Goal: Information Seeking & Learning: Learn about a topic

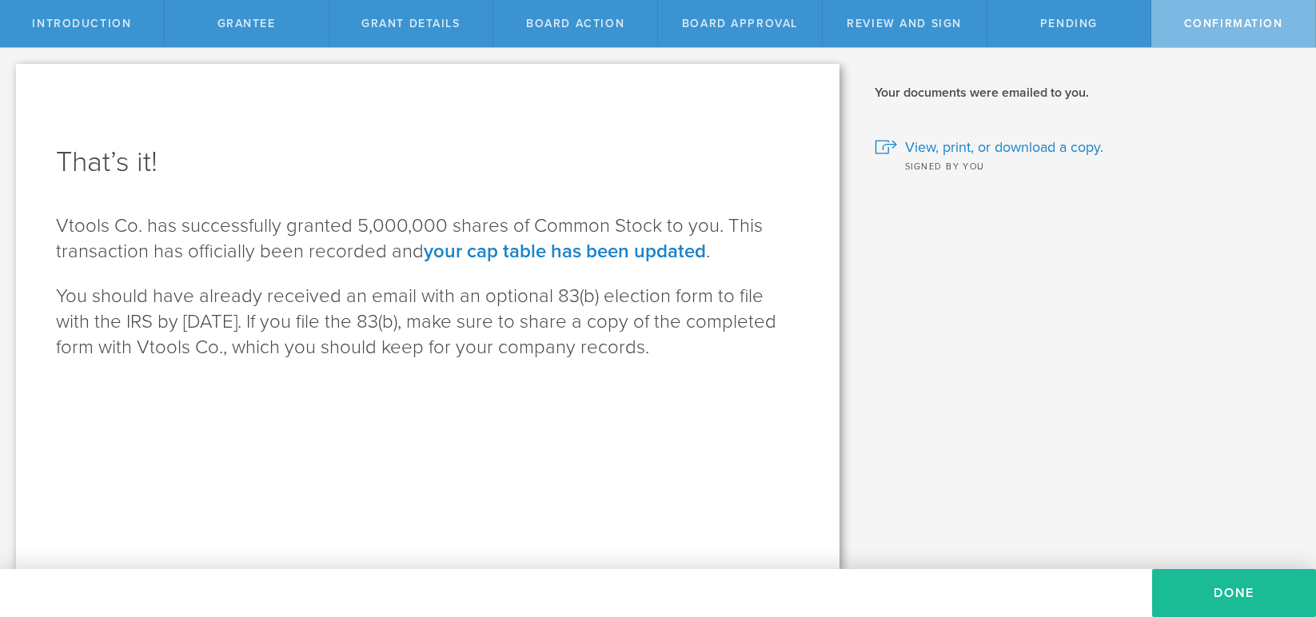
drag, startPoint x: 1160, startPoint y: 303, endPoint x: 1184, endPoint y: 295, distance: 25.3
click at [1162, 301] on div "Why is spousal consent required for a stock grant? In the case of a marital eve…" at bounding box center [1085, 308] width 460 height 521
click at [1230, 586] on button "Done" at bounding box center [1234, 593] width 164 height 48
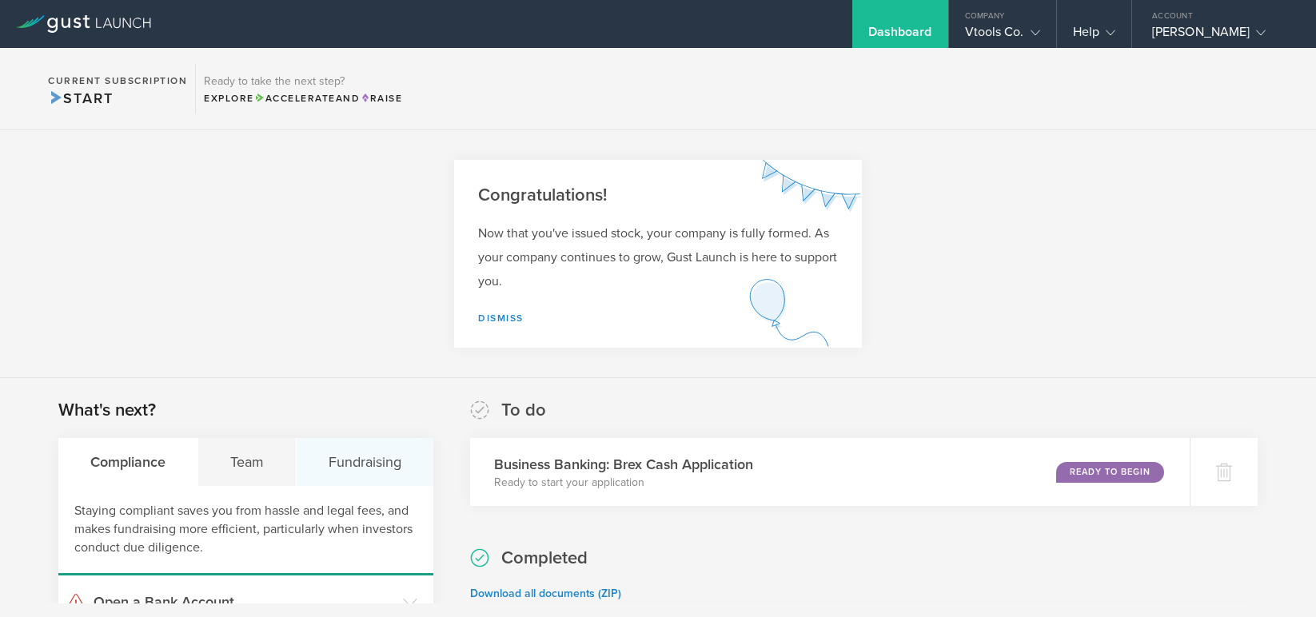
click at [355, 464] on div "Fundraising" at bounding box center [365, 462] width 137 height 48
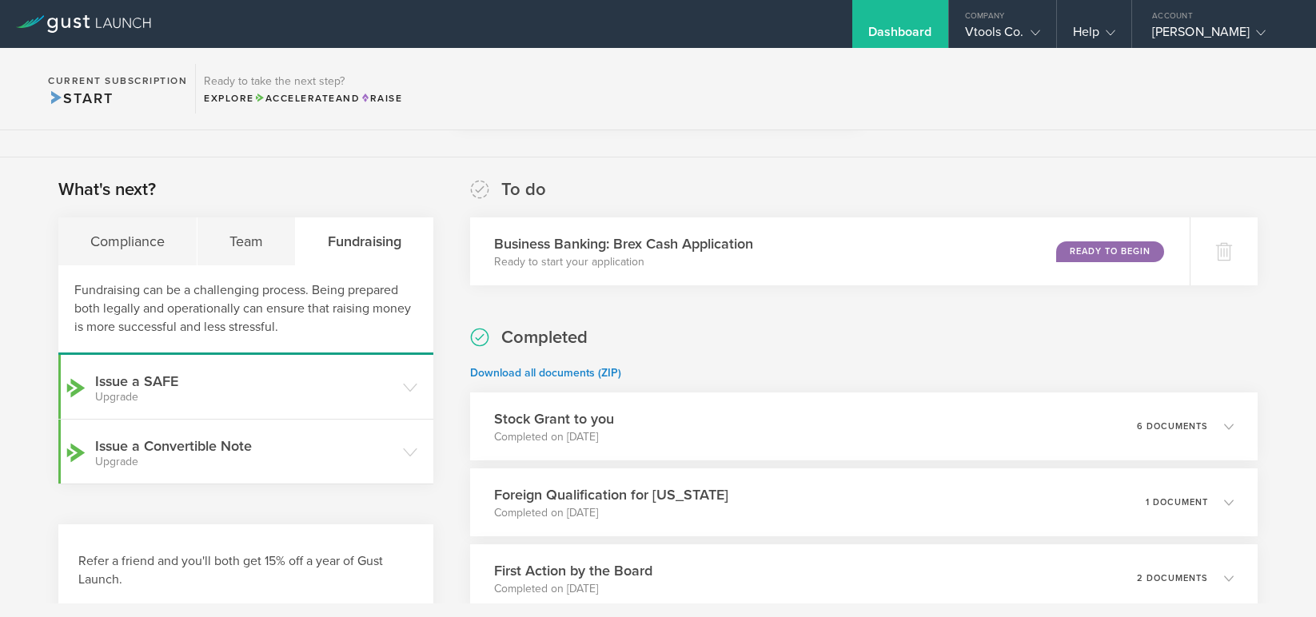
scroll to position [237, 0]
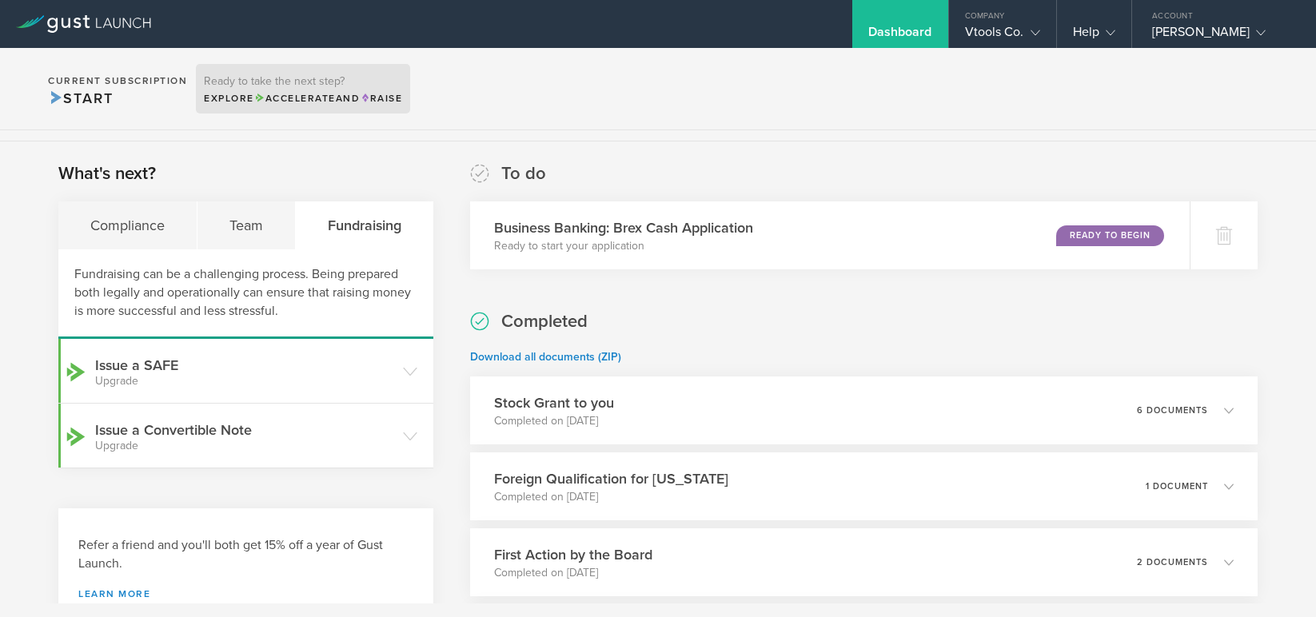
click at [390, 94] on span "Raise" at bounding box center [381, 98] width 42 height 11
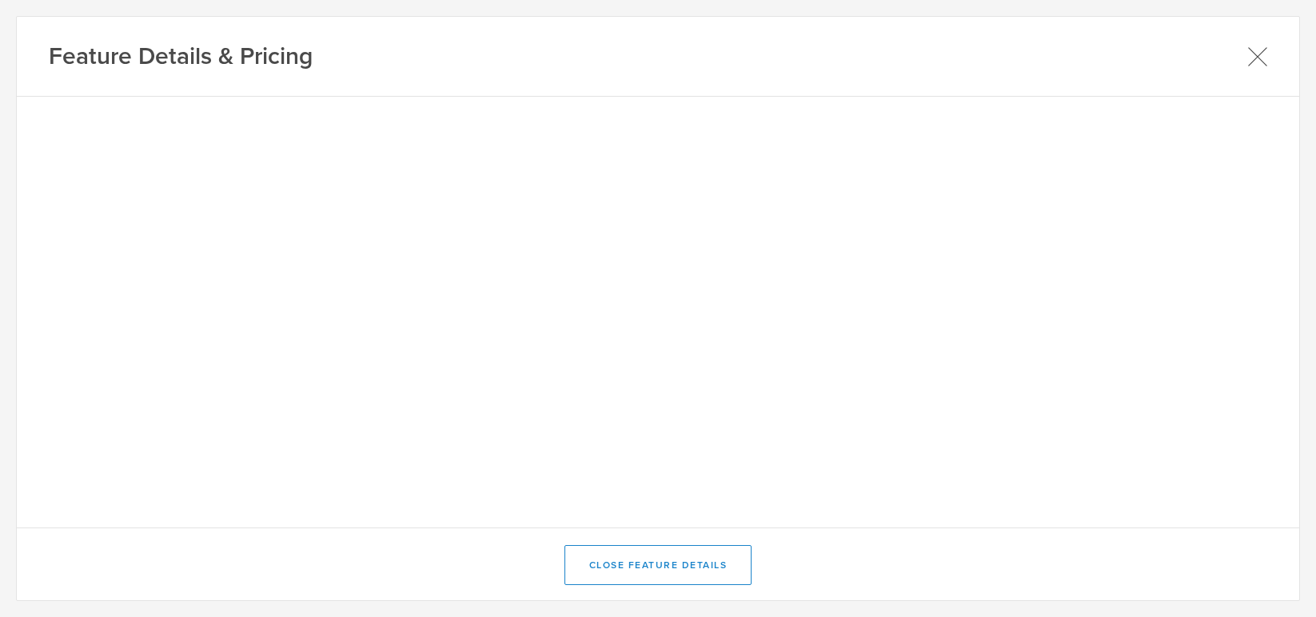
click at [1258, 54] on icon at bounding box center [1257, 56] width 20 height 20
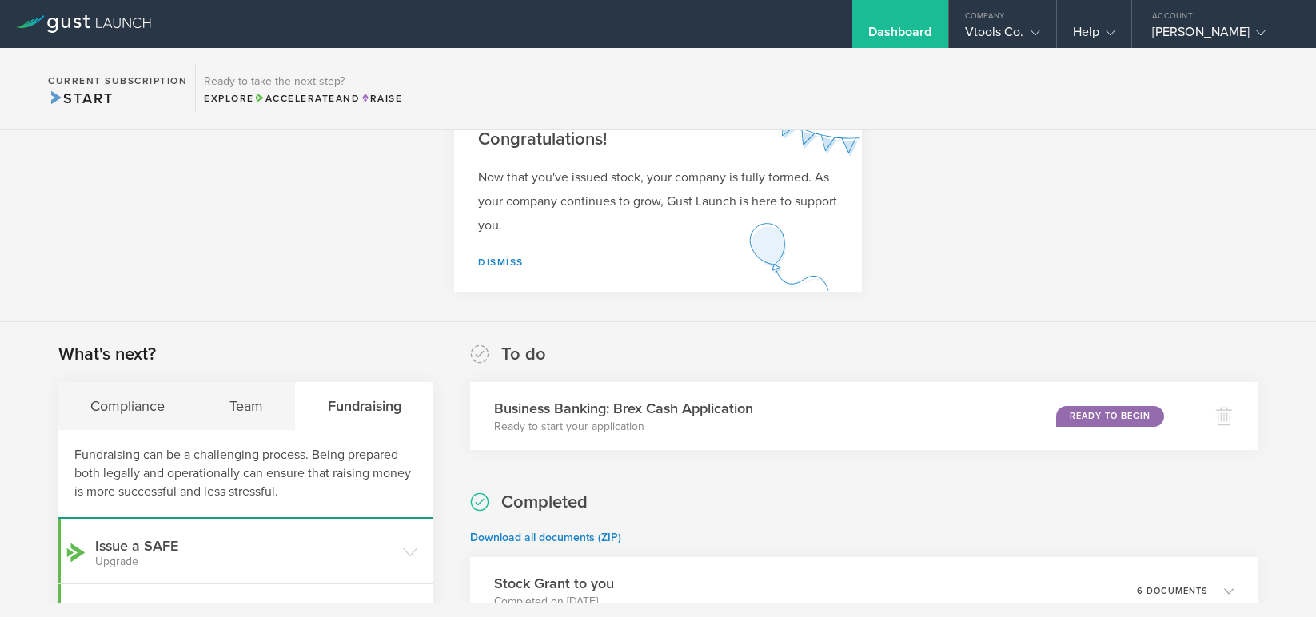
scroll to position [0, 0]
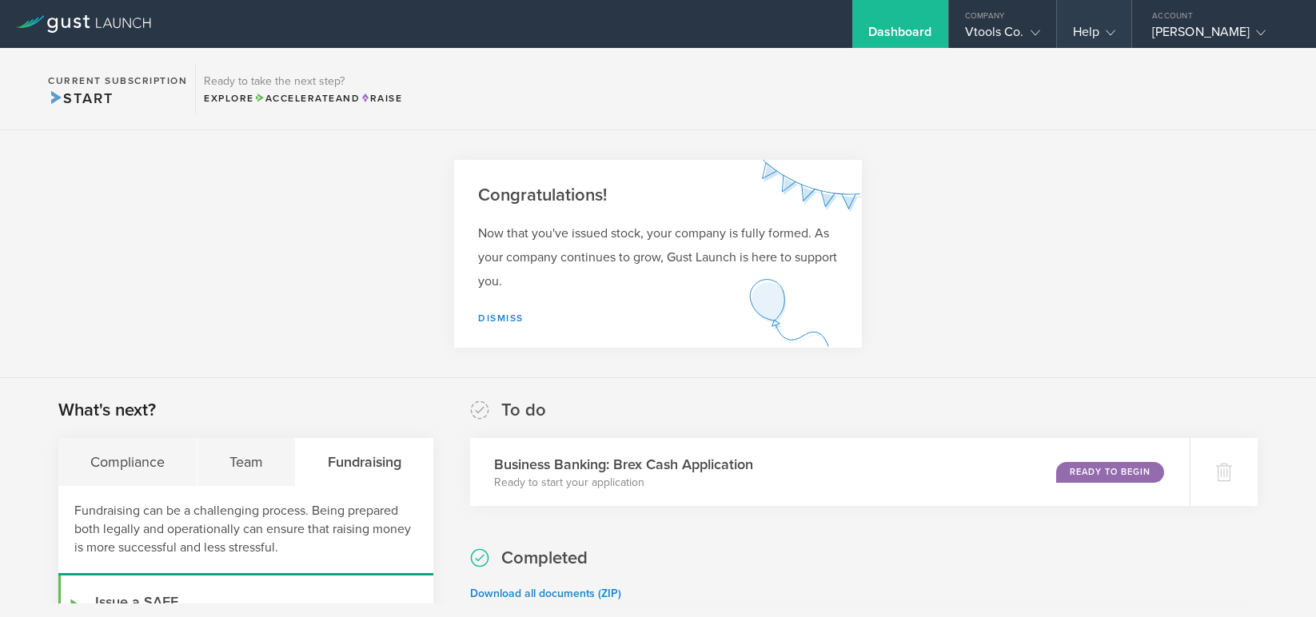
click at [1103, 28] on gust-icon at bounding box center [1107, 32] width 16 height 16
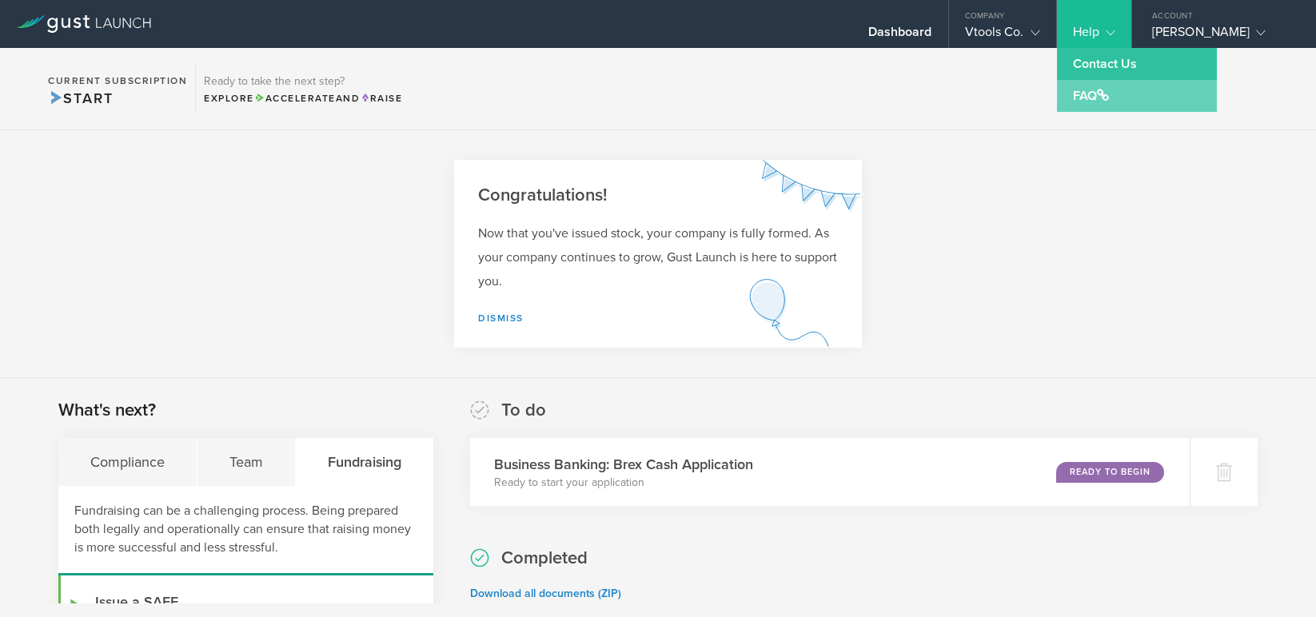
click at [1084, 94] on link "FAQ" at bounding box center [1137, 96] width 160 height 32
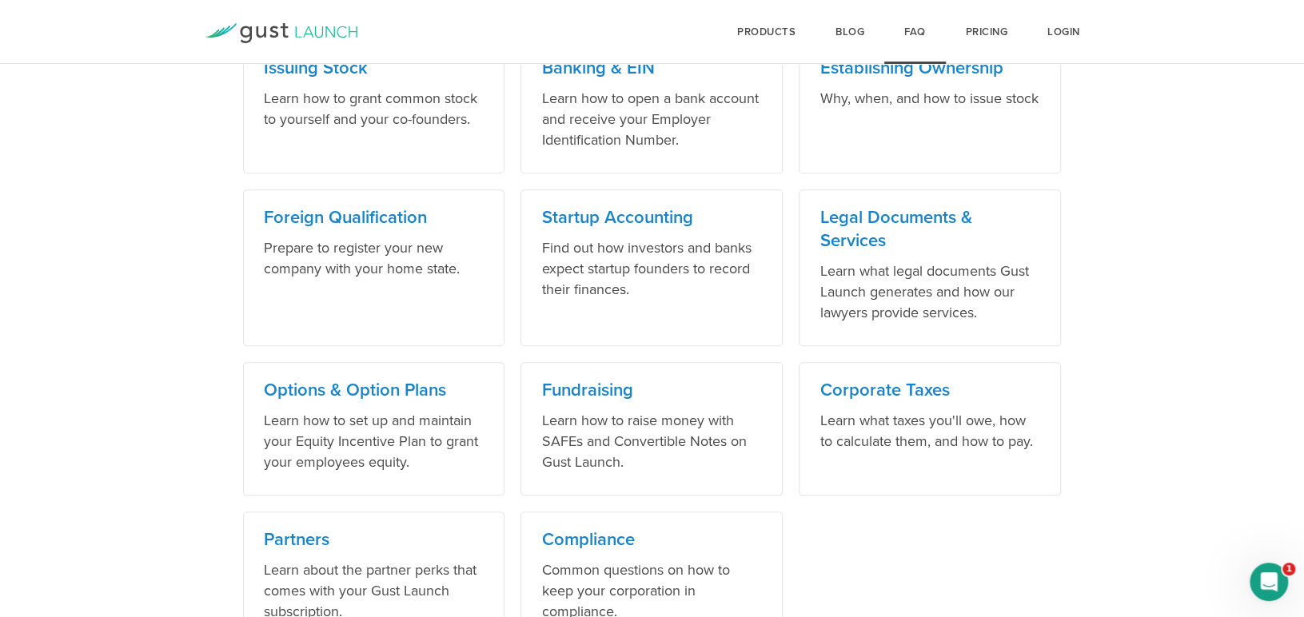
scroll to position [954, 0]
click at [585, 382] on h3 "Fundraising" at bounding box center [651, 388] width 221 height 23
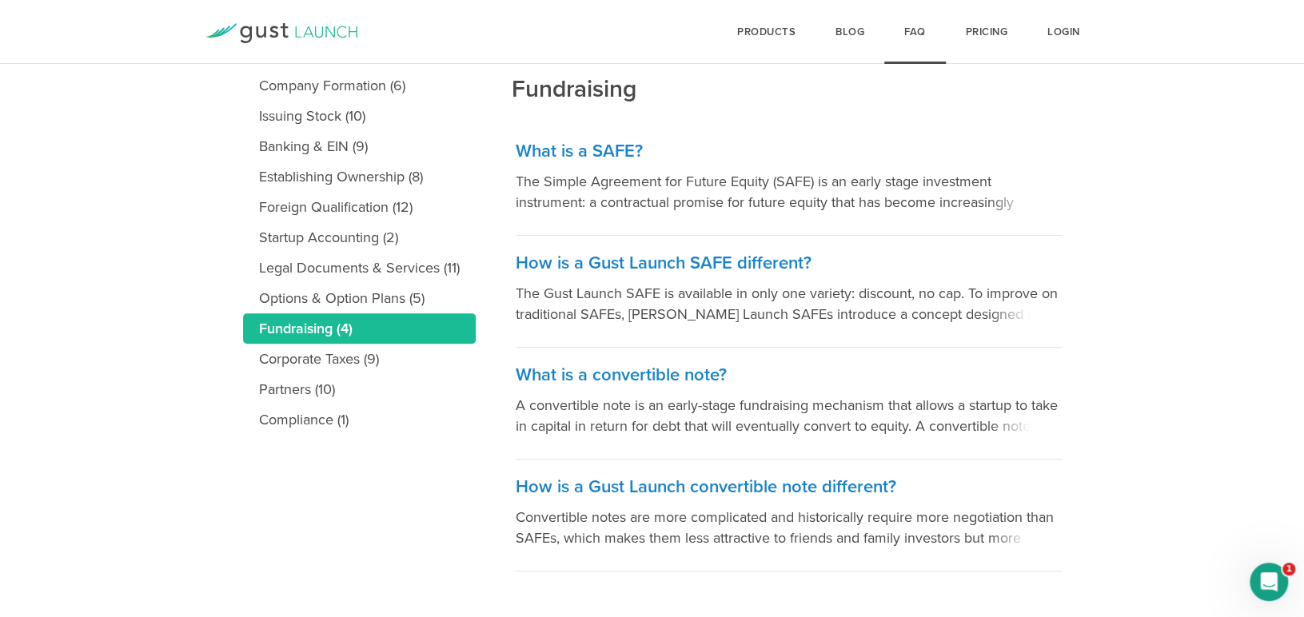
scroll to position [297, 0]
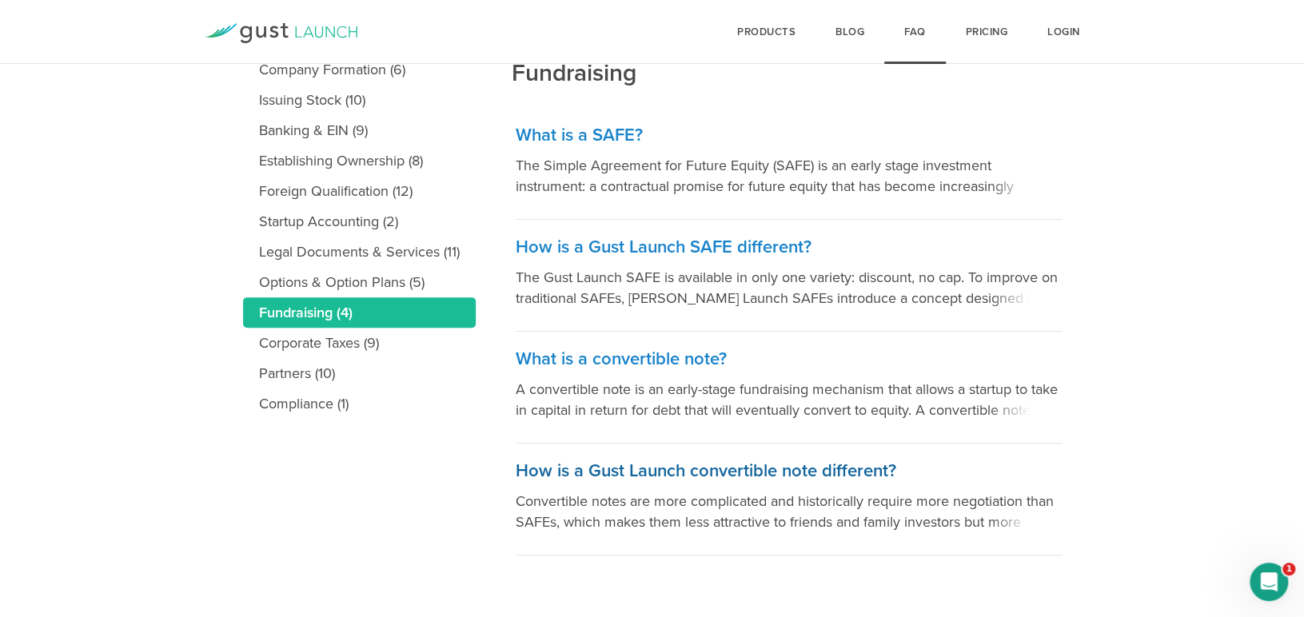
click at [691, 469] on h3 "How is a Gust Launch convertible note different?" at bounding box center [789, 471] width 546 height 23
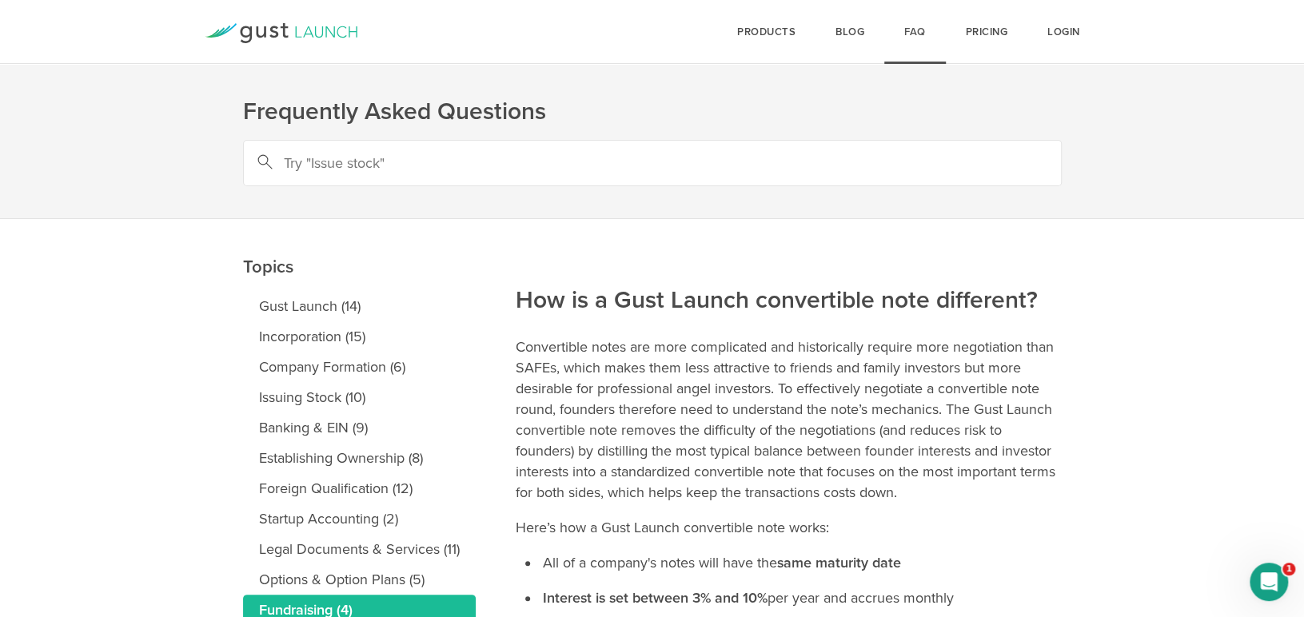
click at [916, 38] on link "FAQ" at bounding box center [915, 32] width 62 height 64
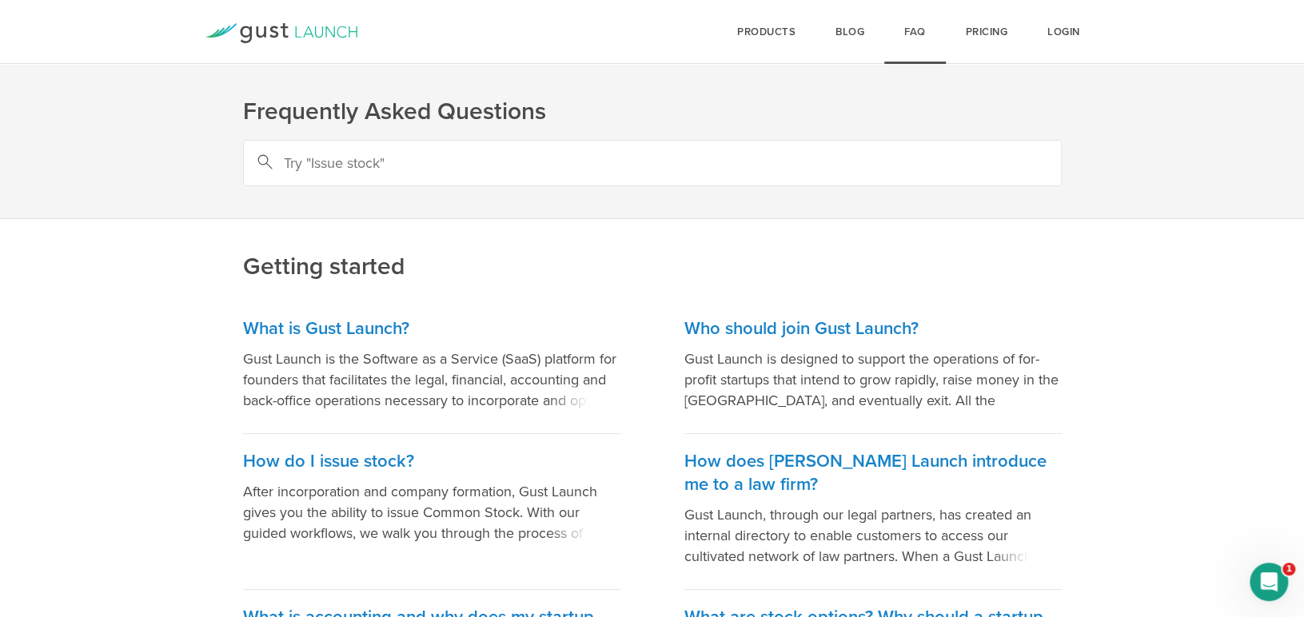
click at [910, 33] on link "FAQ" at bounding box center [915, 32] width 62 height 64
click at [404, 165] on input "text" at bounding box center [652, 163] width 819 height 46
type input "how do I use the gust list of investors"
click at [261, 159] on circle at bounding box center [263, 160] width 10 height 10
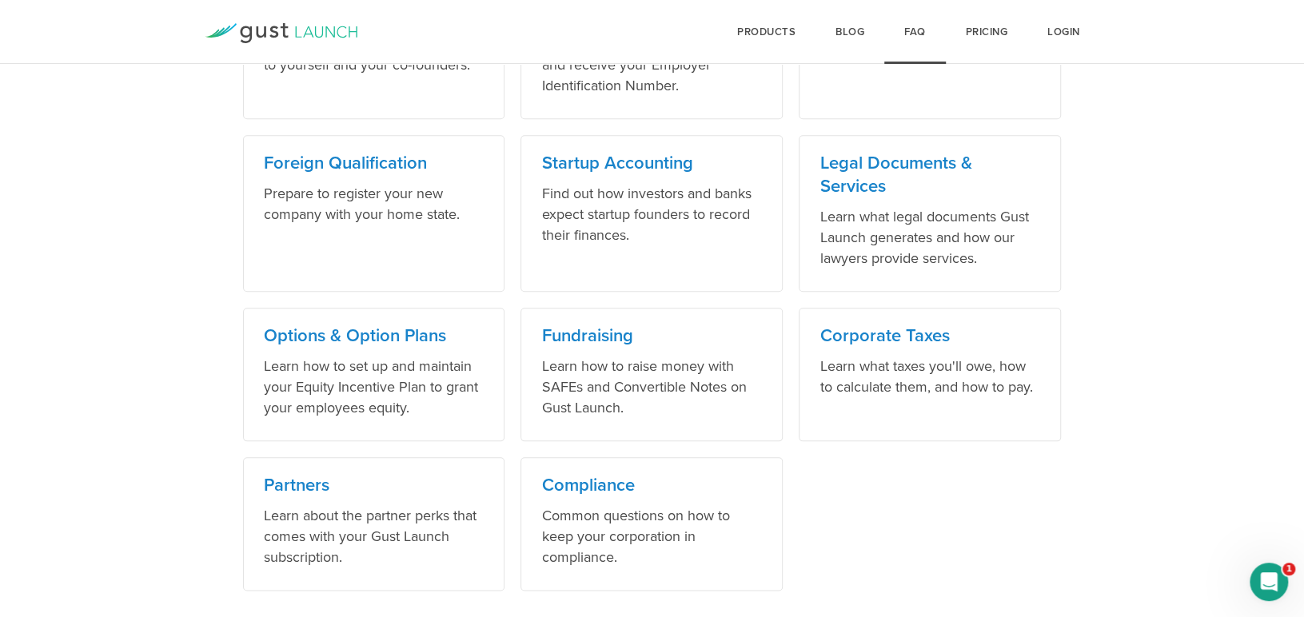
scroll to position [1002, 0]
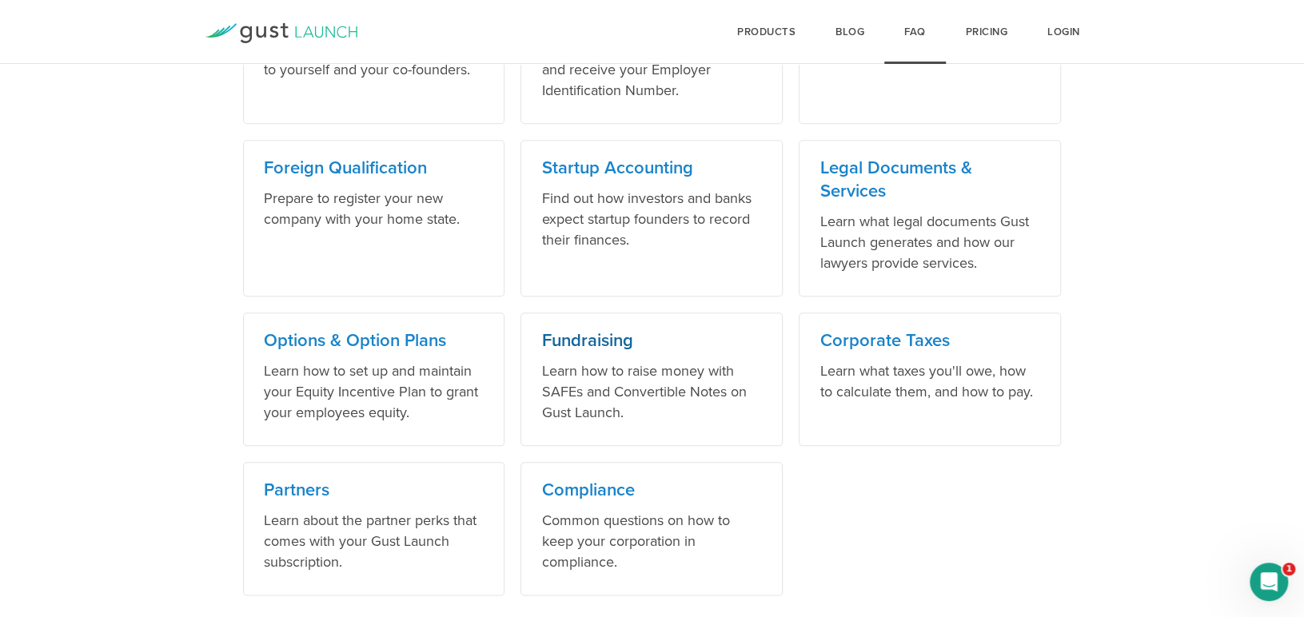
click at [600, 335] on h3 "Fundraising" at bounding box center [651, 340] width 221 height 23
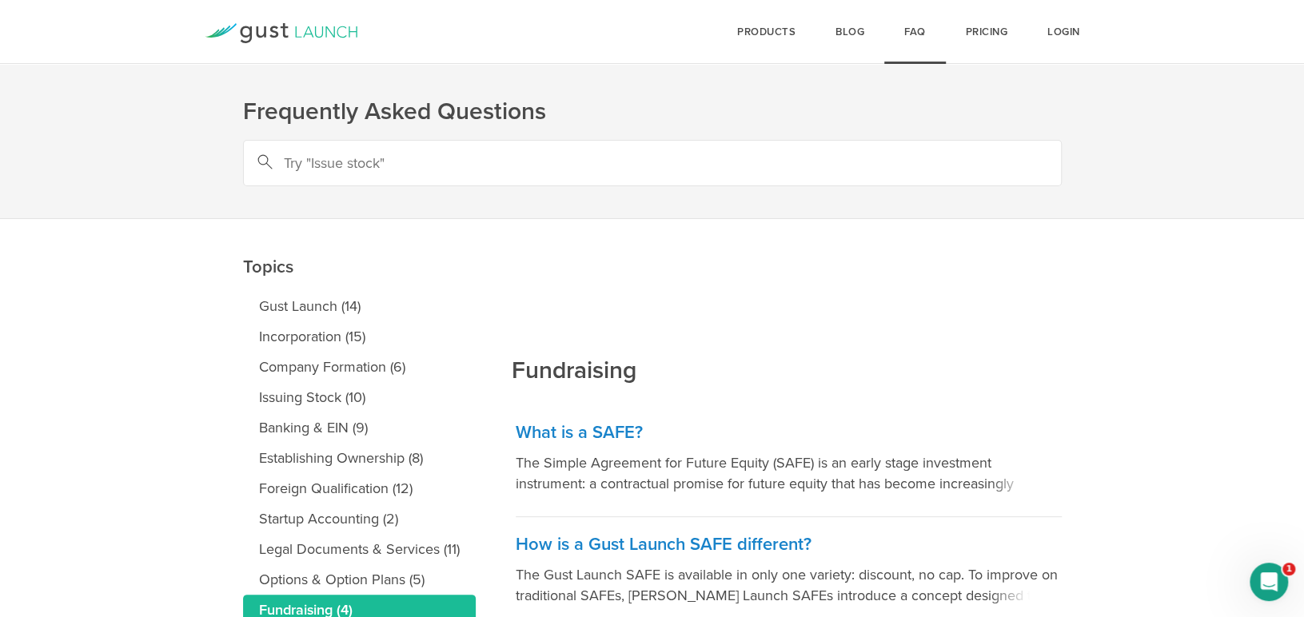
scroll to position [297, 0]
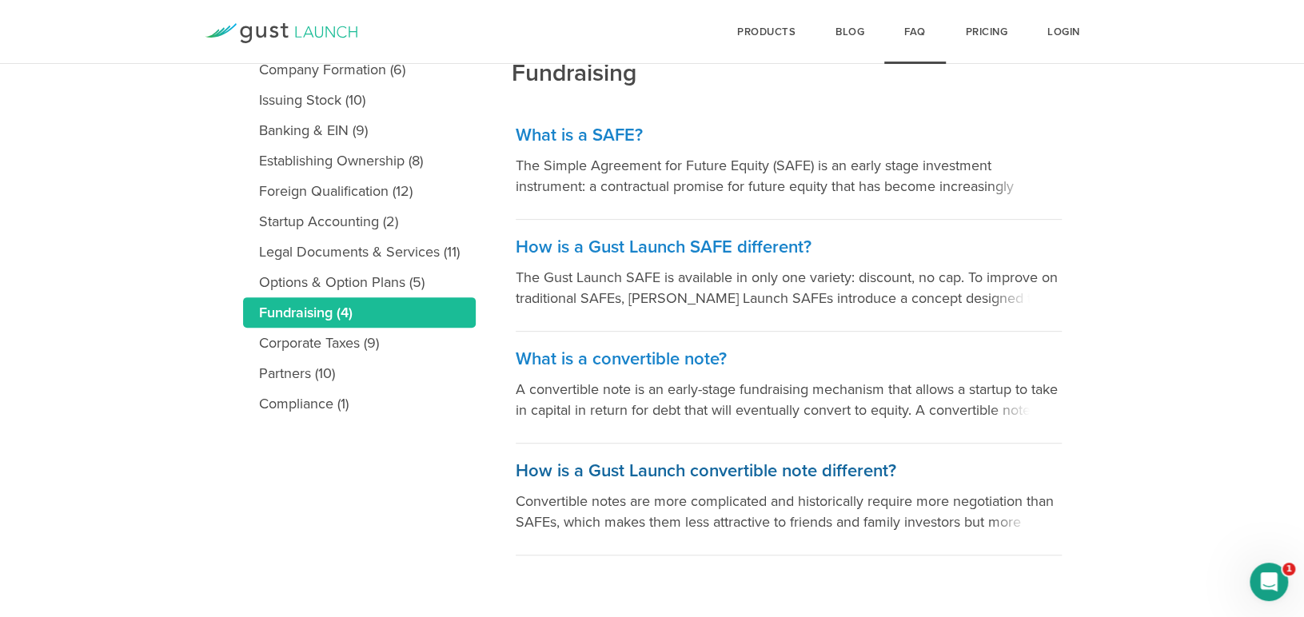
click at [649, 464] on h3 "How is a Gust Launch convertible note different?" at bounding box center [789, 471] width 546 height 23
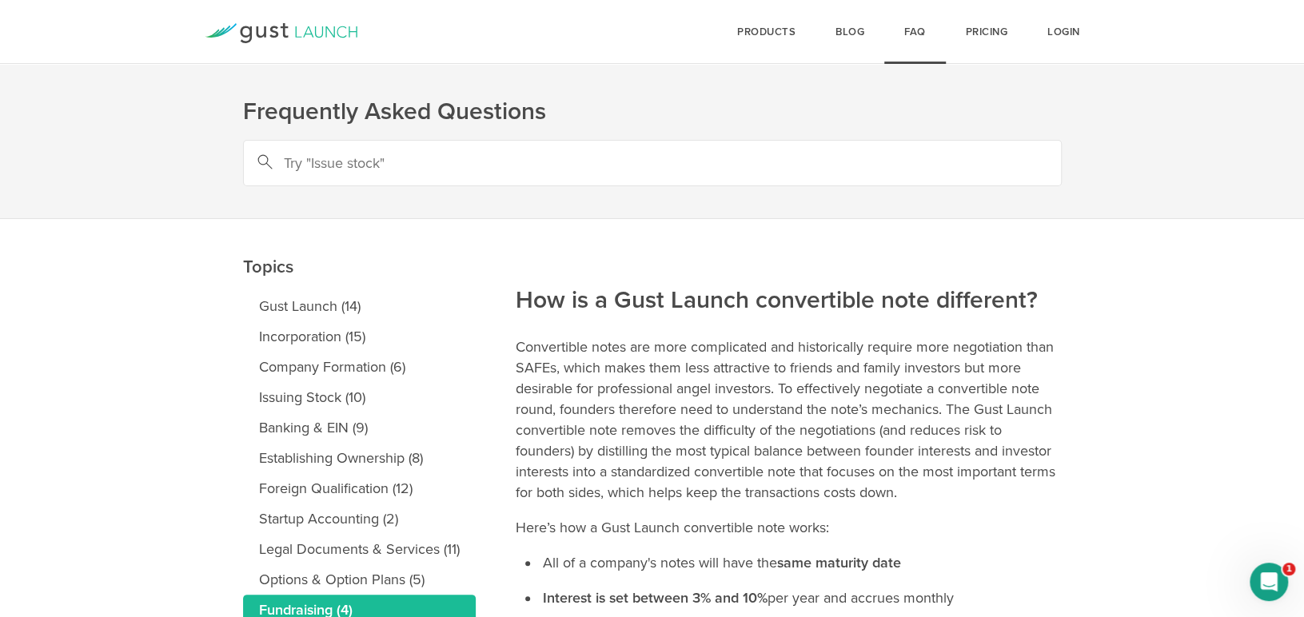
click at [399, 165] on input "text" at bounding box center [652, 163] width 819 height 46
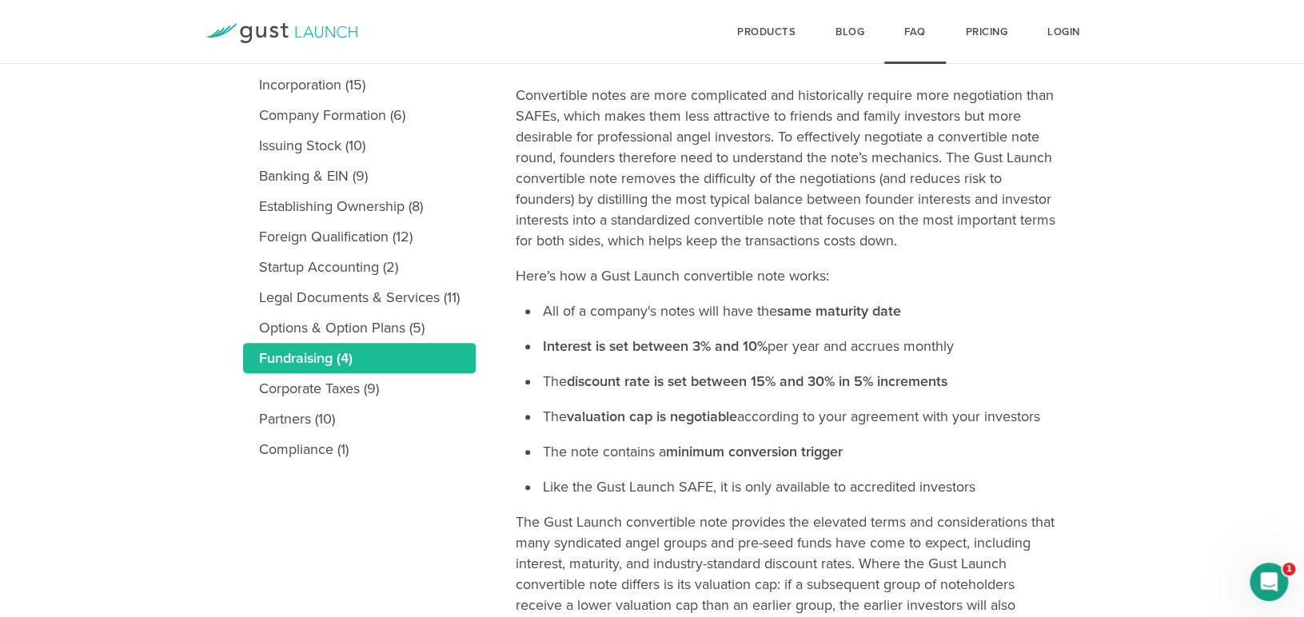
scroll to position [259, 0]
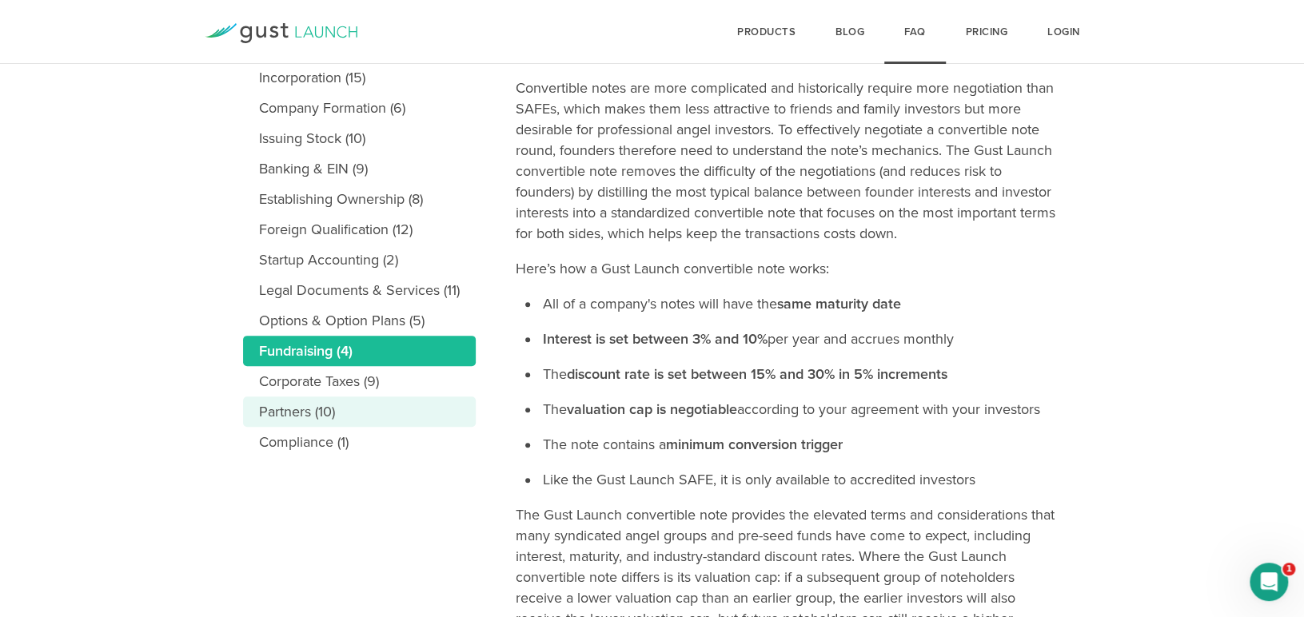
click at [283, 412] on link "Partners (10)" at bounding box center [359, 411] width 233 height 30
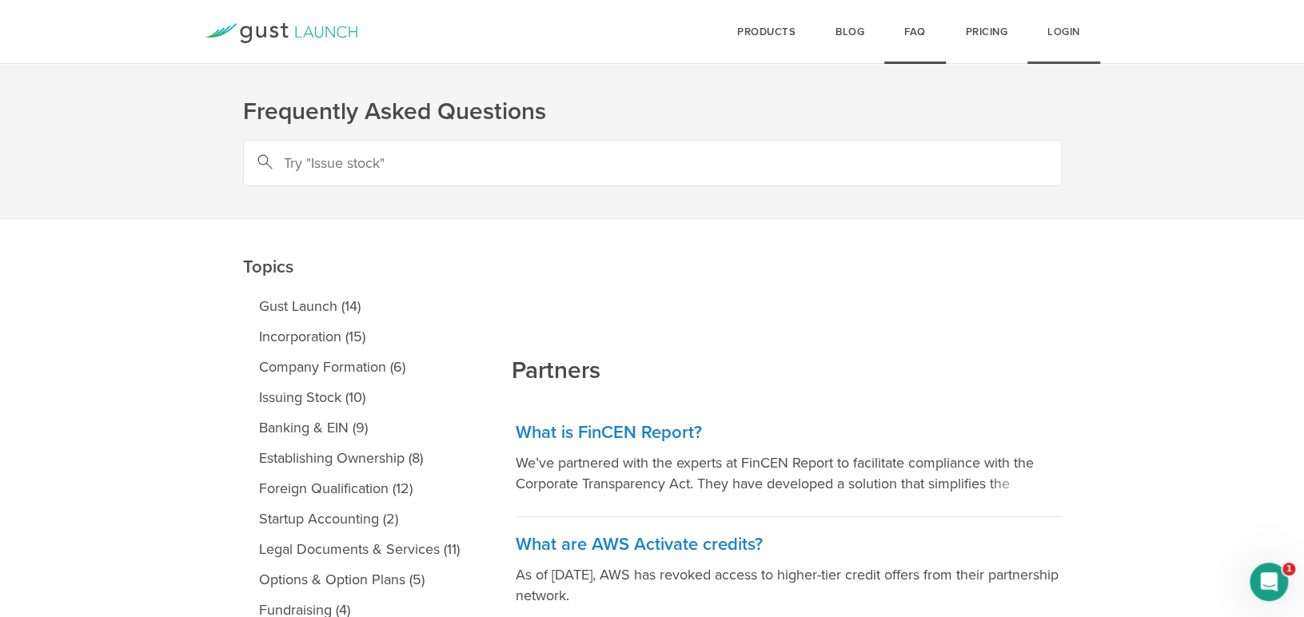
click at [1065, 36] on link "Login" at bounding box center [1063, 32] width 73 height 64
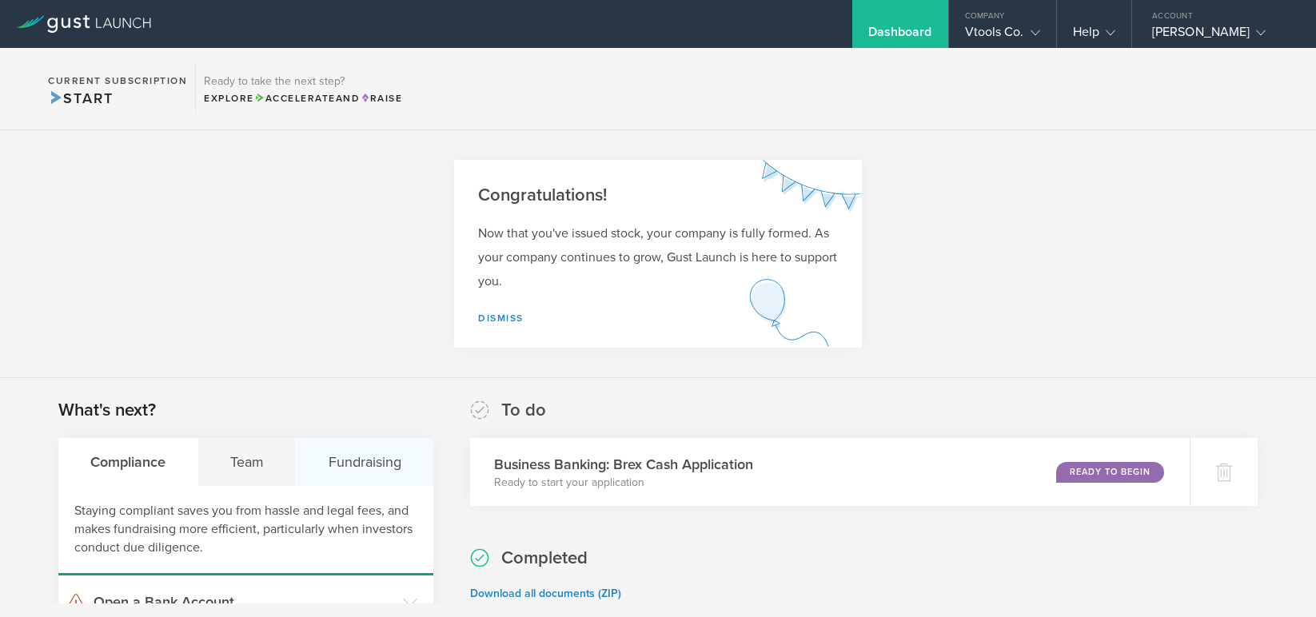
click at [353, 460] on div "Fundraising" at bounding box center [365, 462] width 137 height 48
click at [1000, 18] on div "Company" at bounding box center [1002, 12] width 107 height 24
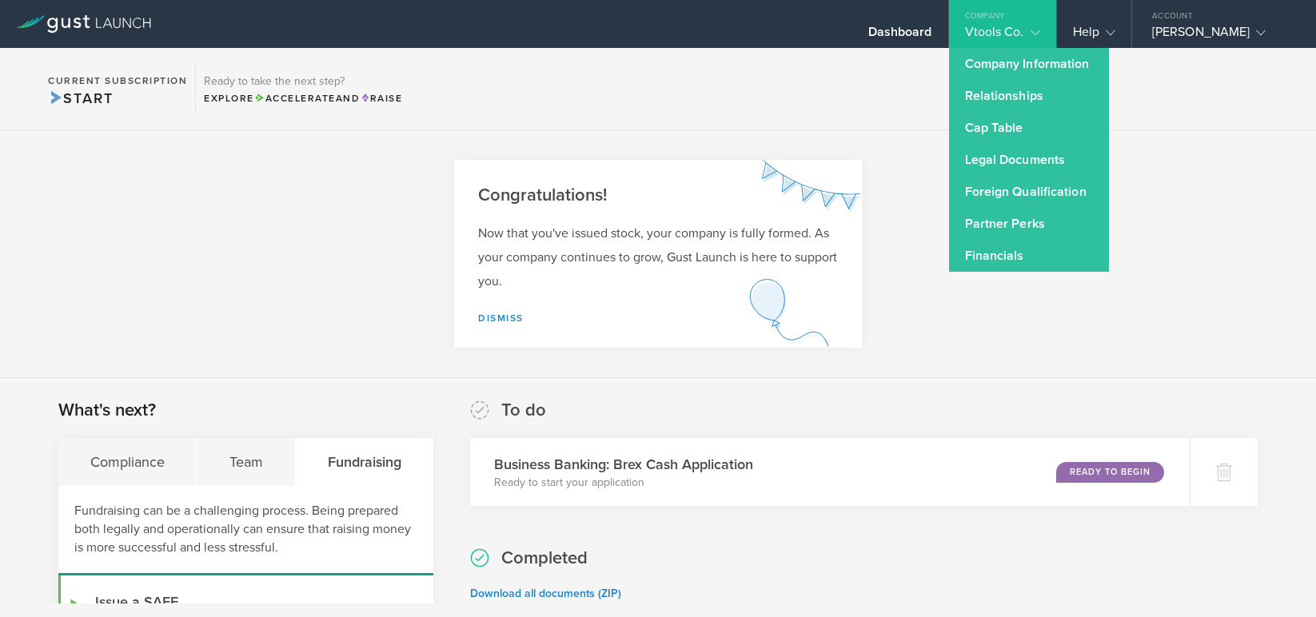
click at [1235, 138] on section "Congratulations! Now that you've issued stock, your company is fully formed. As…" at bounding box center [658, 254] width 1316 height 248
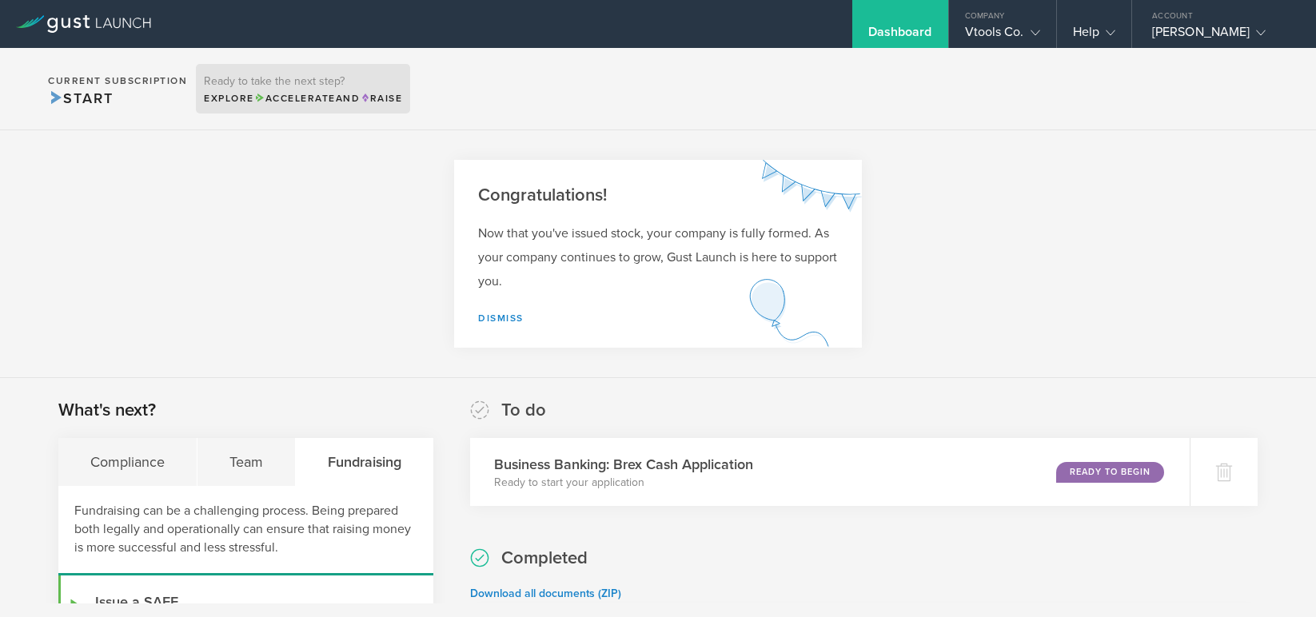
click at [295, 94] on span "Accelerate" at bounding box center [295, 98] width 82 height 11
